Goal: Entertainment & Leisure: Consume media (video, audio)

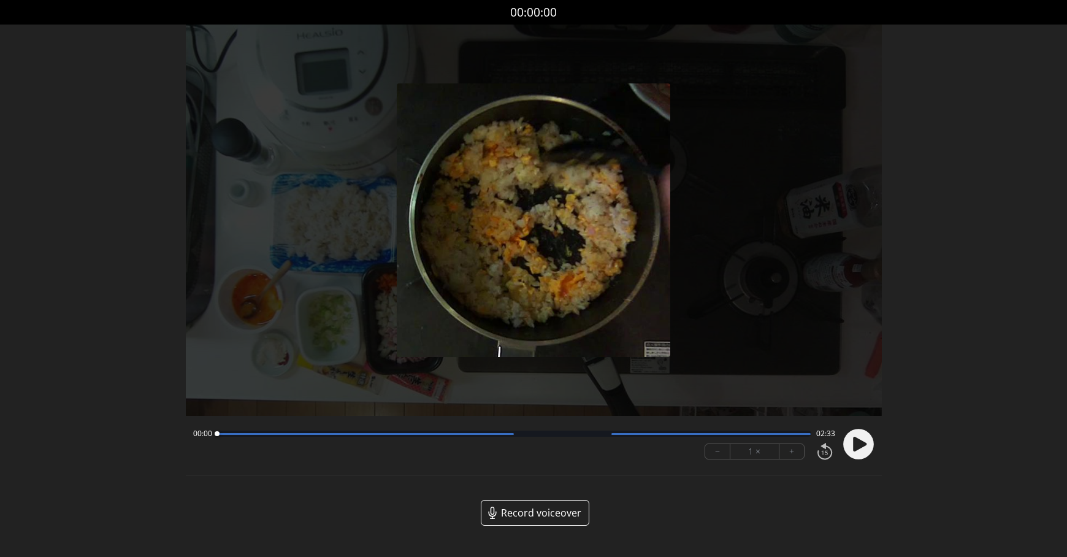
drag, startPoint x: 866, startPoint y: 442, endPoint x: 869, endPoint y: 436, distance: 6.3
click at [866, 442] on circle at bounding box center [858, 444] width 31 height 31
click at [790, 451] on button "+" at bounding box center [792, 451] width 25 height 15
click at [791, 451] on button "+" at bounding box center [792, 451] width 25 height 15
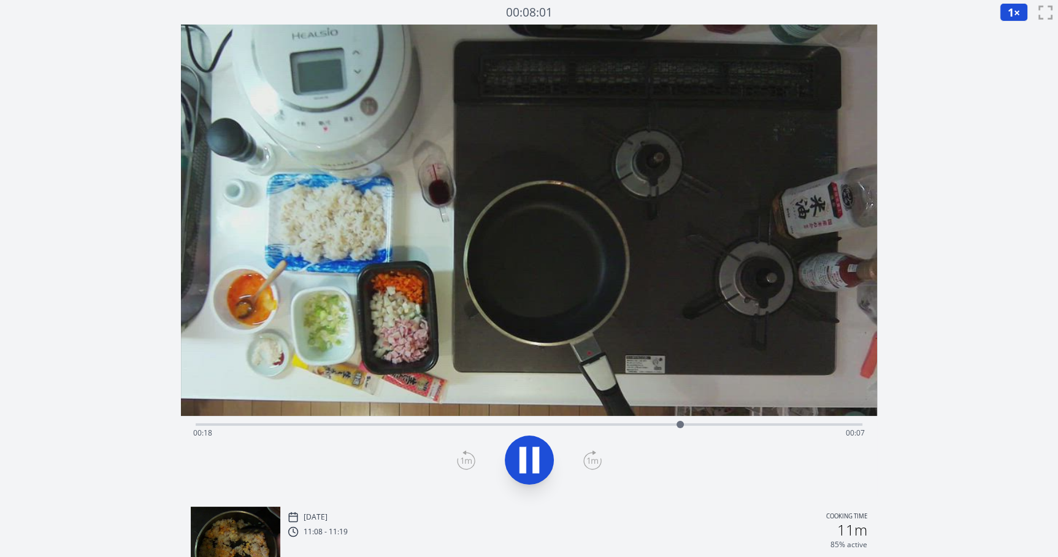
drag, startPoint x: 657, startPoint y: 426, endPoint x: 540, endPoint y: 425, distance: 117.8
click at [523, 425] on div "Time elapsed: 00:18 Time remaining: 00:07" at bounding box center [529, 433] width 672 height 20
drag, startPoint x: 557, startPoint y: 423, endPoint x: 492, endPoint y: 399, distance: 68.7
click at [492, 399] on div "Time elapsed: 00:11 Time remaining: 00:15" at bounding box center [529, 261] width 696 height 472
click at [638, 428] on div "Time elapsed: 00:25 Time remaining: 00:00" at bounding box center [529, 433] width 672 height 20
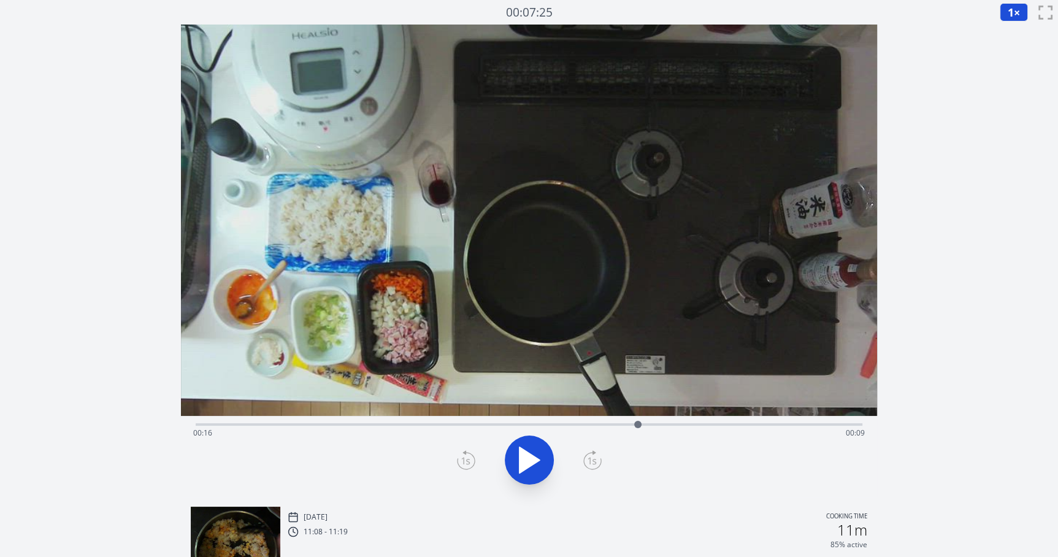
click at [536, 454] on icon at bounding box center [529, 460] width 34 height 34
click at [537, 473] on icon at bounding box center [529, 460] width 34 height 34
click at [469, 424] on div "Time elapsed: 00:25 Time remaining: 00:00" at bounding box center [529, 433] width 672 height 20
drag, startPoint x: 464, startPoint y: 424, endPoint x: 351, endPoint y: 391, distance: 117.4
click at [351, 391] on div "Time elapsed: 00:05 Time remaining: 00:20" at bounding box center [529, 261] width 696 height 472
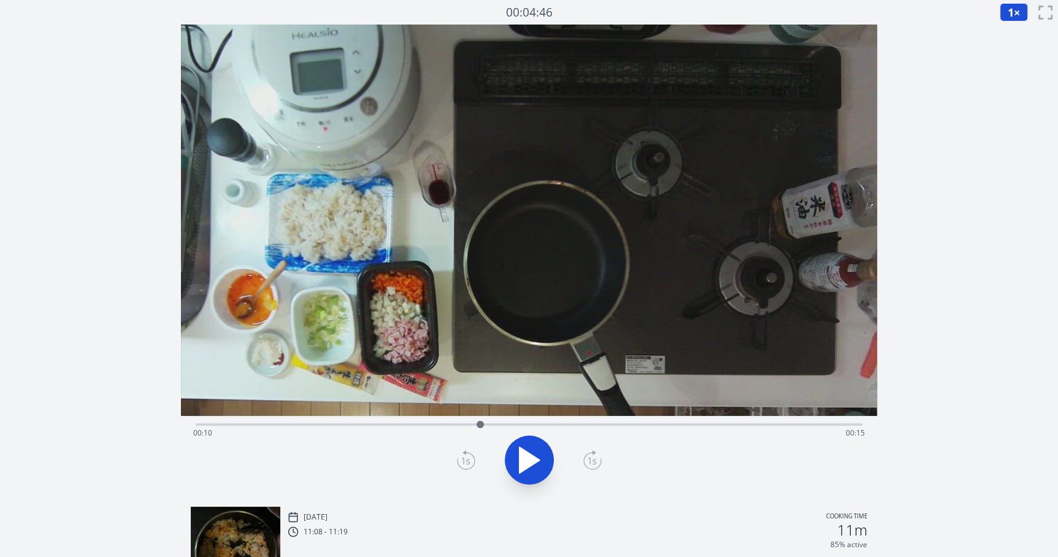
drag, startPoint x: 671, startPoint y: 424, endPoint x: 480, endPoint y: 421, distance: 190.8
click at [480, 421] on div at bounding box center [480, 424] width 18 height 18
click at [1019, 7] on button "1 ×" at bounding box center [1014, 12] width 28 height 18
click at [1017, 30] on li "0.25×" at bounding box center [1017, 30] width 34 height 20
drag, startPoint x: 577, startPoint y: 427, endPoint x: 519, endPoint y: 391, distance: 68.6
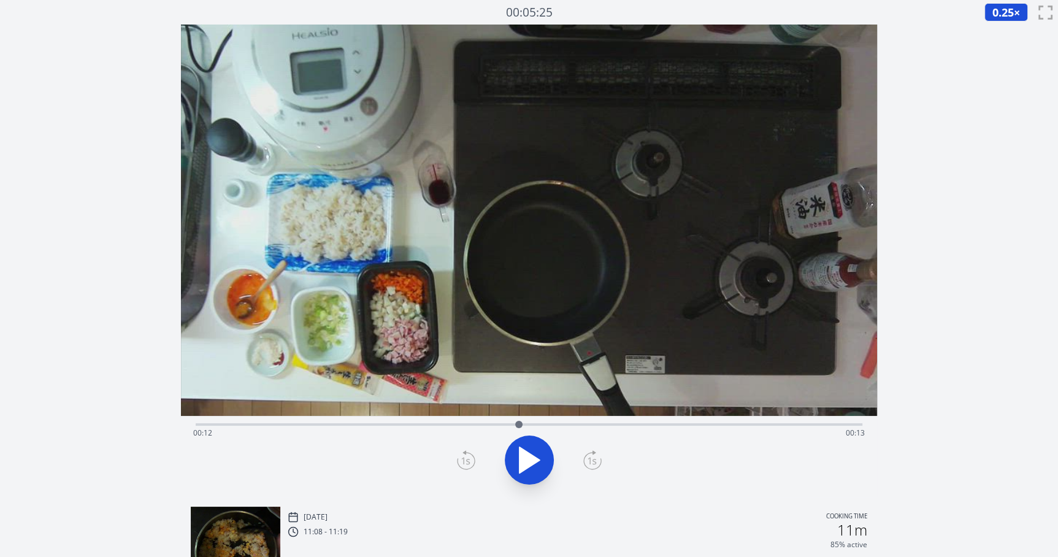
click at [519, 391] on div "Time elapsed: 00:12 Time remaining: 00:13" at bounding box center [529, 261] width 696 height 472
click at [536, 454] on icon at bounding box center [535, 460] width 7 height 26
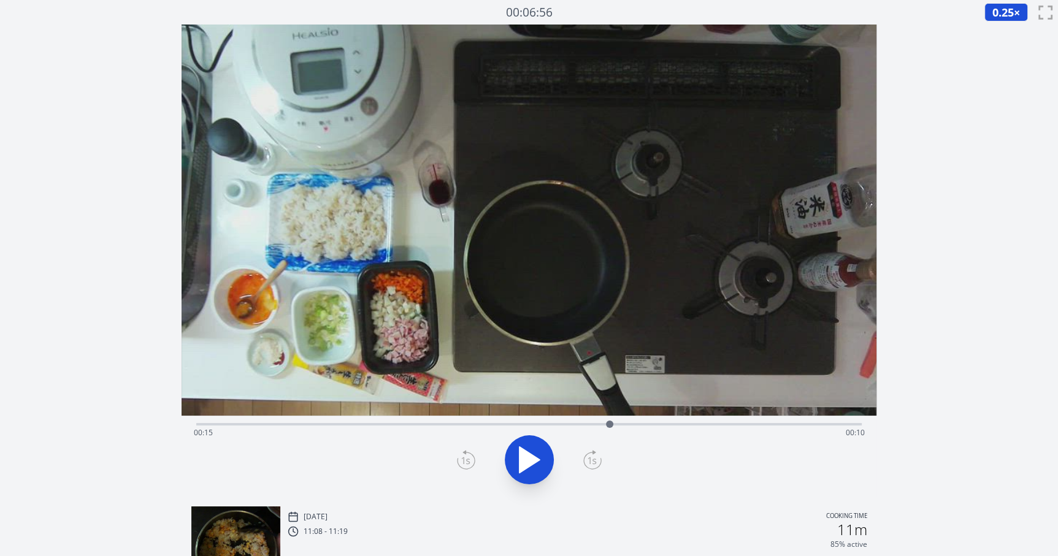
drag, startPoint x: 547, startPoint y: 426, endPoint x: 610, endPoint y: 377, distance: 79.5
click at [610, 377] on div "Time elapsed: 00:15 Time remaining: 00:10" at bounding box center [529, 261] width 695 height 472
drag, startPoint x: 698, startPoint y: 427, endPoint x: 822, endPoint y: 313, distance: 168.4
click at [822, 313] on div "Time elapsed: 00:23 Time remaining: 00:02" at bounding box center [529, 261] width 695 height 472
drag, startPoint x: 857, startPoint y: 424, endPoint x: 587, endPoint y: 412, distance: 270.2
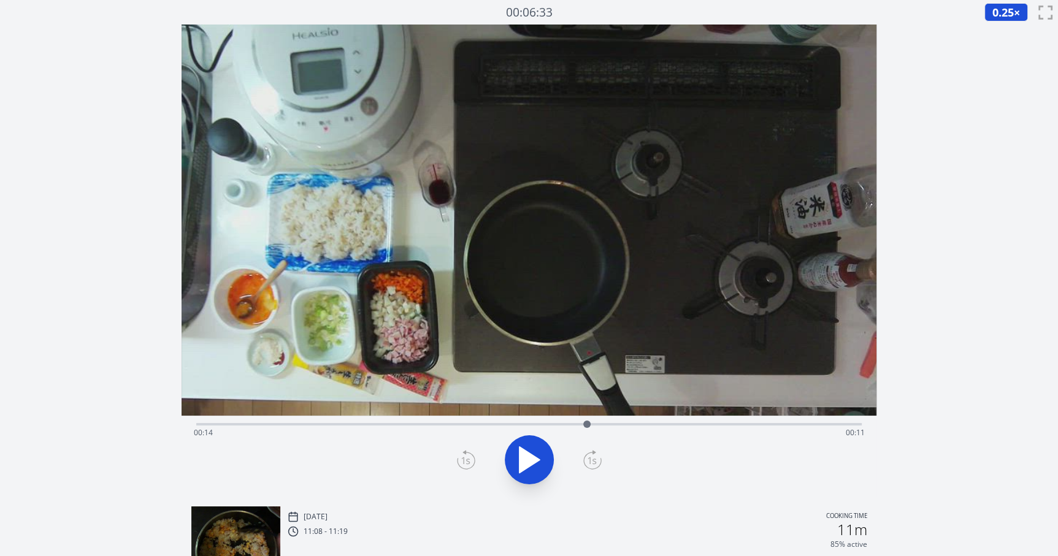
click at [587, 412] on div "Time elapsed: 00:14 Time remaining: 00:11" at bounding box center [529, 261] width 695 height 472
click at [521, 454] on icon at bounding box center [522, 459] width 7 height 26
click at [462, 453] on icon at bounding box center [466, 460] width 18 height 20
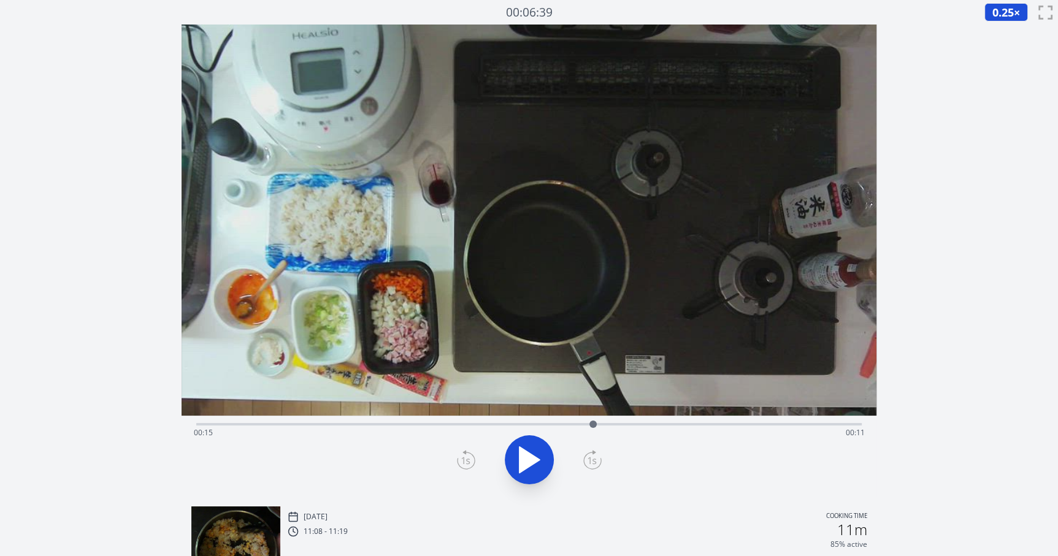
click at [464, 452] on icon at bounding box center [464, 453] width 2 height 4
click at [464, 451] on icon at bounding box center [464, 453] width 2 height 4
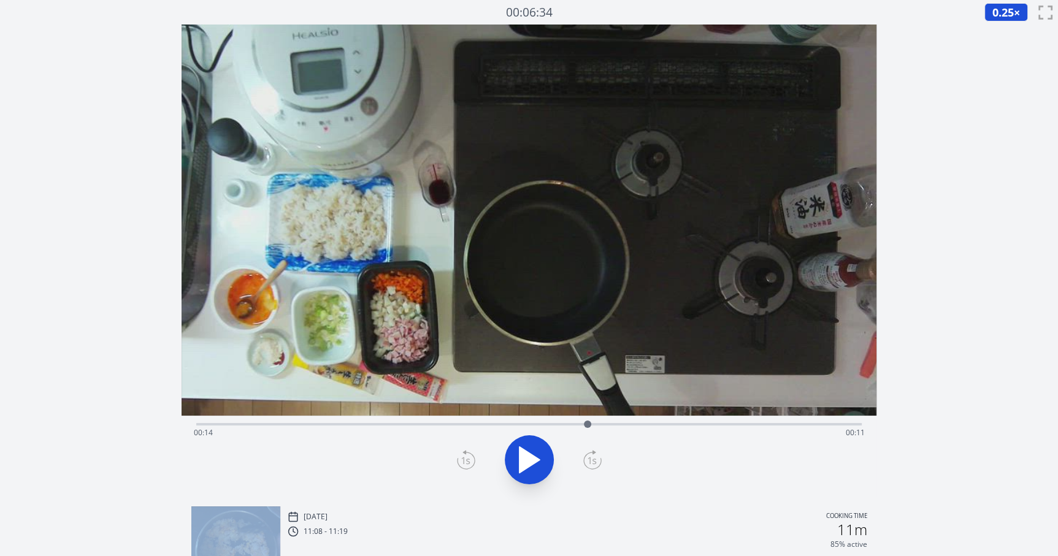
click at [464, 451] on icon at bounding box center [464, 453] width 2 height 4
click at [464, 449] on div at bounding box center [529, 460] width 681 height 59
click at [463, 448] on div at bounding box center [529, 460] width 681 height 59
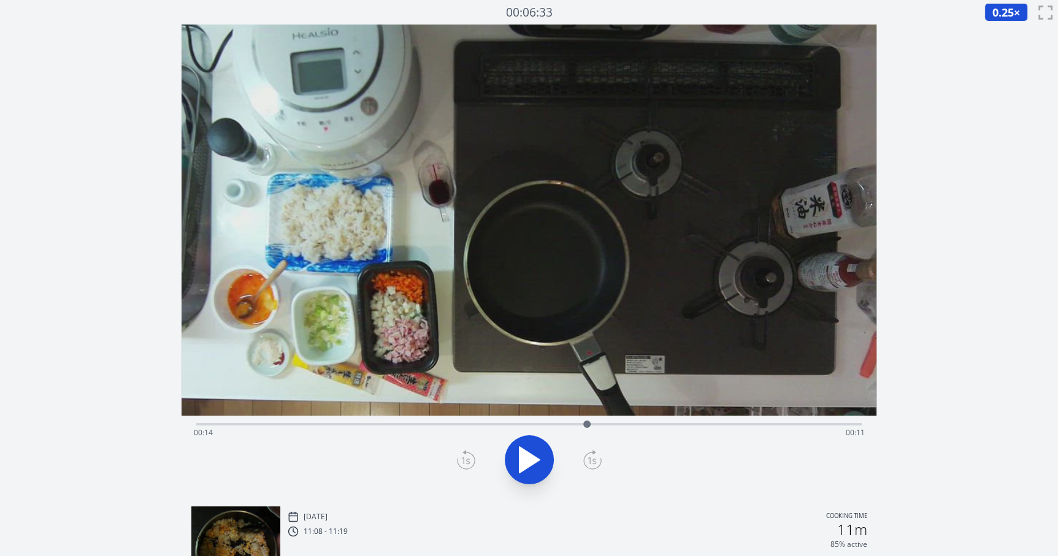
click at [464, 443] on div at bounding box center [529, 460] width 681 height 59
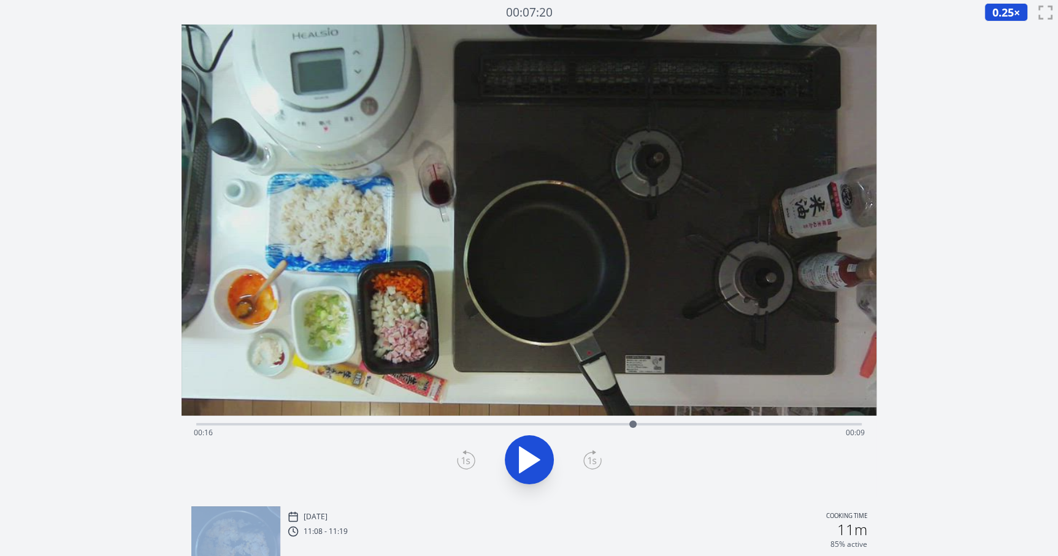
drag, startPoint x: 589, startPoint y: 424, endPoint x: 633, endPoint y: 407, distance: 46.8
click at [633, 407] on div "Time elapsed: 00:16 Time remaining: 00:09" at bounding box center [529, 261] width 695 height 472
drag, startPoint x: 635, startPoint y: 421, endPoint x: 401, endPoint y: 412, distance: 234.5
click at [401, 412] on div "Time elapsed: 00:07 Time remaining: 00:18" at bounding box center [529, 261] width 695 height 472
drag, startPoint x: 397, startPoint y: 423, endPoint x: 412, endPoint y: 424, distance: 14.8
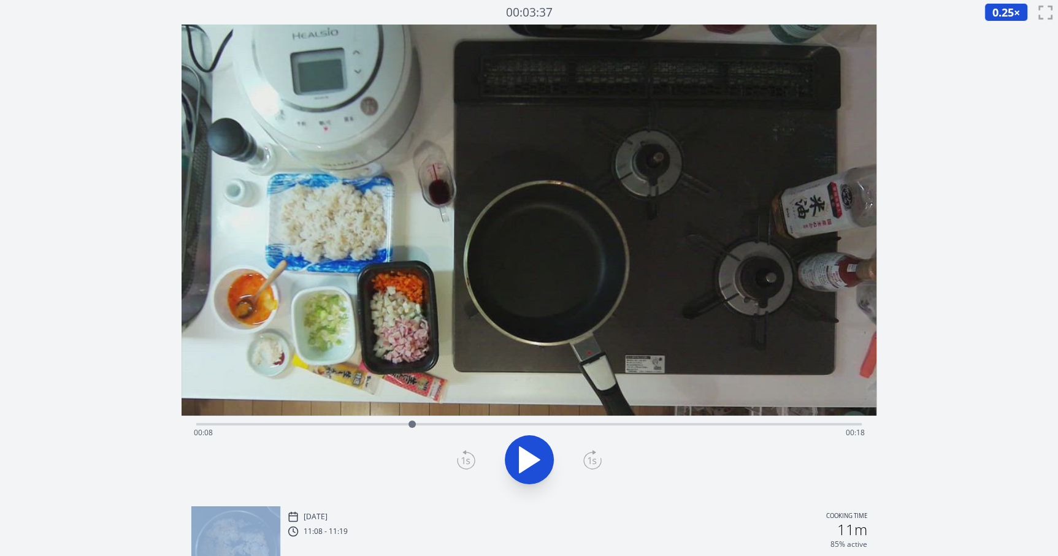
click at [412, 424] on div at bounding box center [411, 424] width 7 height 7
click at [597, 454] on icon at bounding box center [592, 460] width 18 height 20
click at [595, 453] on icon at bounding box center [593, 453] width 2 height 4
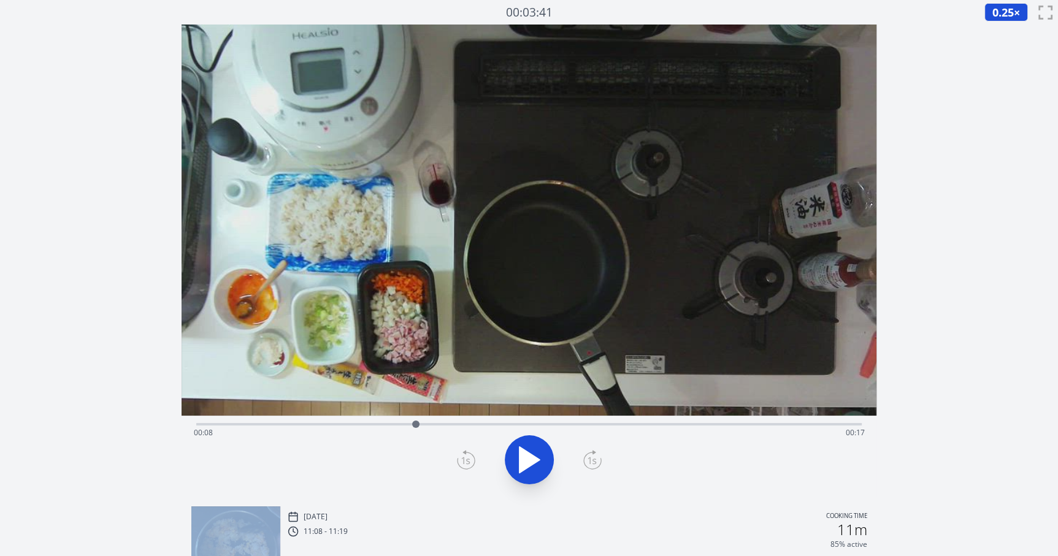
click at [595, 453] on icon at bounding box center [593, 453] width 2 height 4
click at [594, 451] on icon at bounding box center [593, 453] width 2 height 4
click at [592, 451] on icon at bounding box center [593, 453] width 2 height 4
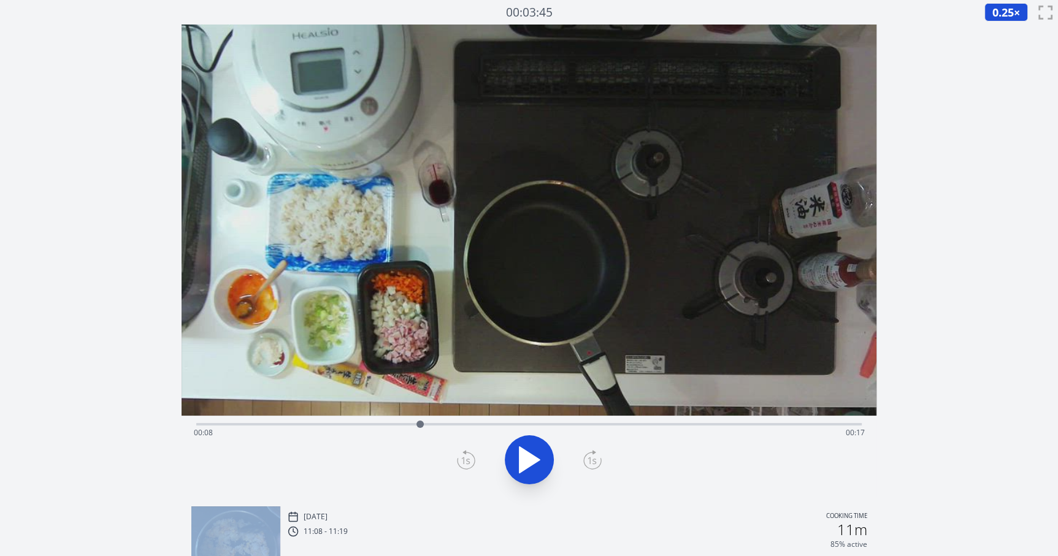
click at [591, 450] on icon at bounding box center [592, 460] width 18 height 20
click at [589, 448] on div at bounding box center [529, 460] width 681 height 59
click at [593, 452] on icon at bounding box center [593, 453] width 2 height 4
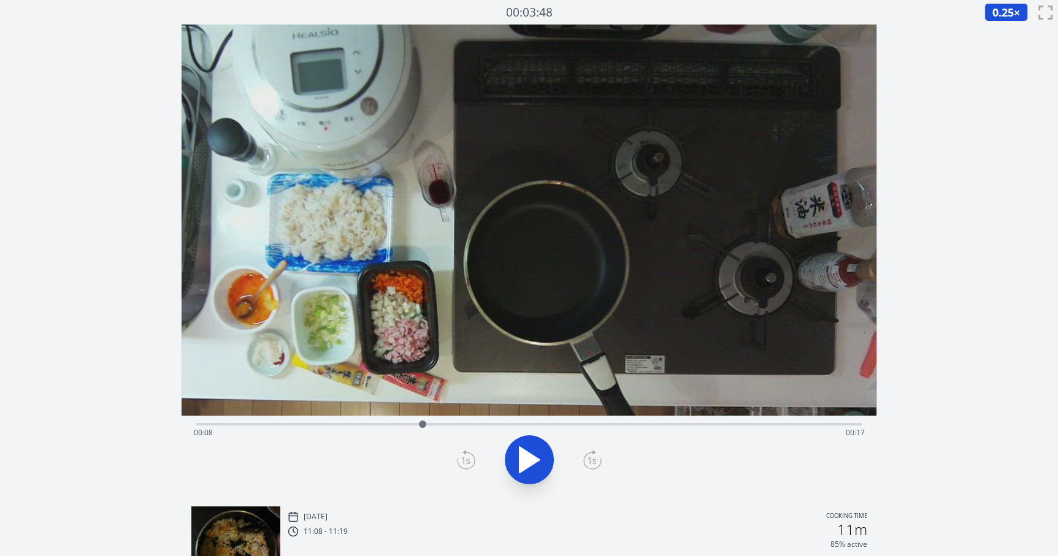
click at [593, 452] on icon at bounding box center [593, 453] width 2 height 4
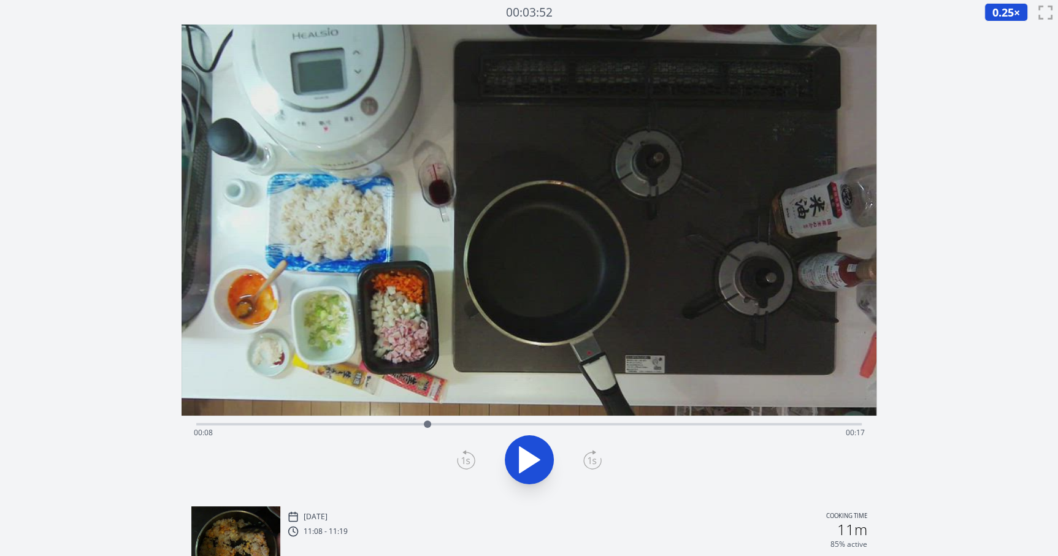
click at [593, 452] on icon at bounding box center [593, 453] width 2 height 4
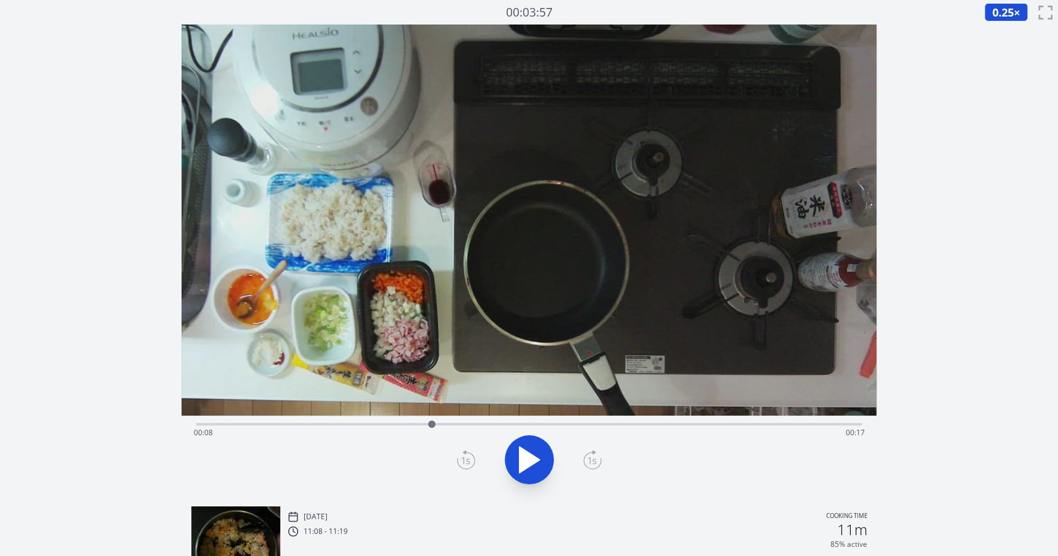
click at [593, 452] on icon at bounding box center [593, 453] width 2 height 4
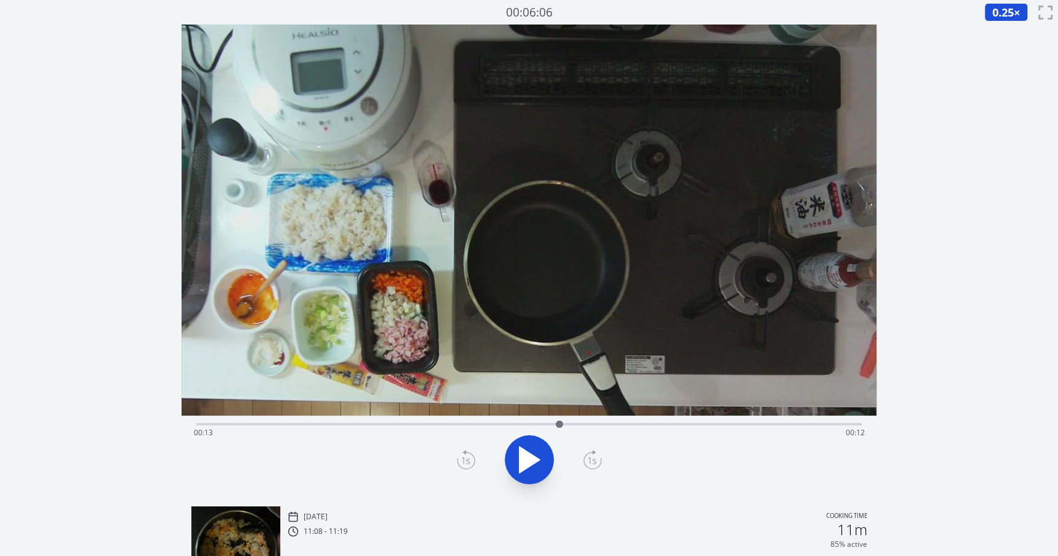
drag, startPoint x: 433, startPoint y: 420, endPoint x: 559, endPoint y: 421, distance: 126.3
click at [559, 421] on div at bounding box center [559, 424] width 18 height 18
drag, startPoint x: 557, startPoint y: 421, endPoint x: 626, endPoint y: 424, distance: 68.7
click at [626, 424] on div at bounding box center [625, 424] width 7 height 7
drag, startPoint x: 649, startPoint y: 424, endPoint x: 780, endPoint y: 435, distance: 131.7
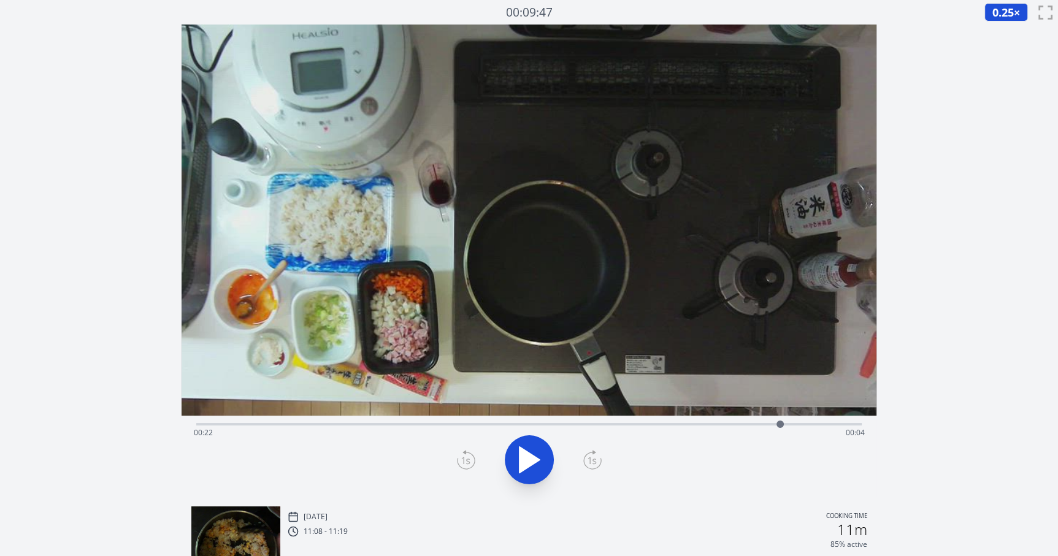
click at [780, 426] on div "Time elapsed: 00:22 Time remaining: 00:04" at bounding box center [529, 424] width 666 height 2
